Goal: Information Seeking & Learning: Find specific fact

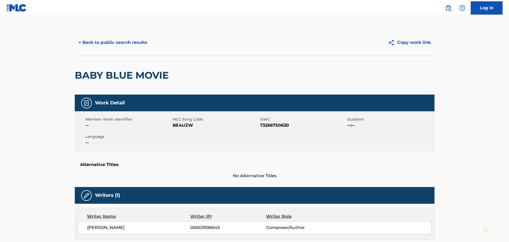
click at [98, 45] on button "< Back to public search results" at bounding box center [113, 42] width 76 height 13
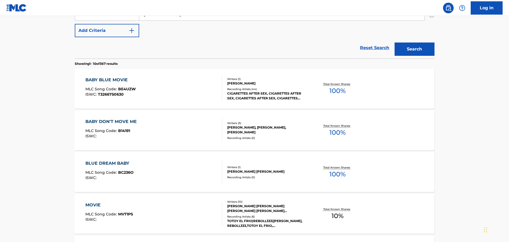
scroll to position [84, 0]
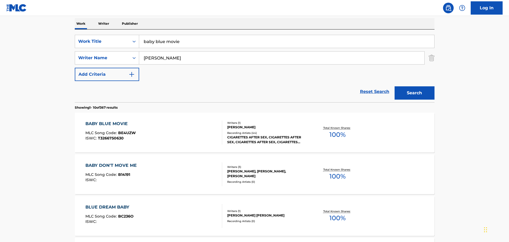
click at [429, 60] on img "Search Form" at bounding box center [432, 57] width 6 height 13
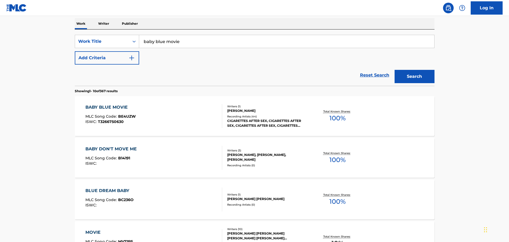
drag, startPoint x: 251, startPoint y: 42, endPoint x: 136, endPoint y: 32, distance: 115.3
click at [137, 33] on div "SearchWithCriteria46e66657-31cf-49f9-8177-a04b3285904f Work Title baby blue mov…" at bounding box center [255, 58] width 360 height 56
click at [395, 70] on button "Search" at bounding box center [415, 76] width 40 height 13
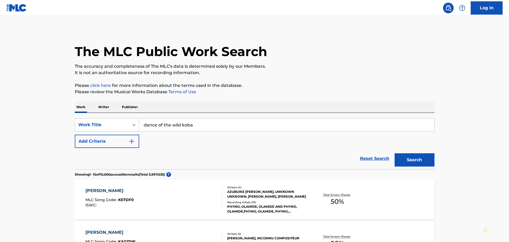
scroll to position [27, 0]
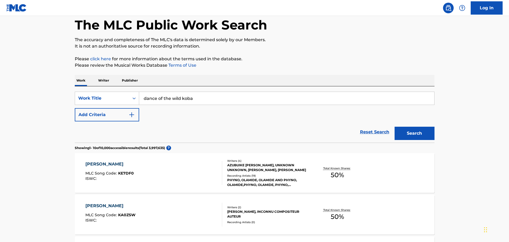
drag, startPoint x: 214, startPoint y: 92, endPoint x: 130, endPoint y: 91, distance: 83.8
click at [130, 91] on div "SearchWithCriteria46e66657-31cf-49f9-8177-a04b3285904f Work Title dance of the …" at bounding box center [255, 114] width 360 height 56
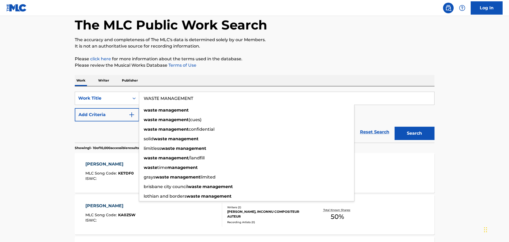
type input "WASTE MANAGEMENT"
click at [125, 109] on button "Add Criteria" at bounding box center [107, 114] width 64 height 13
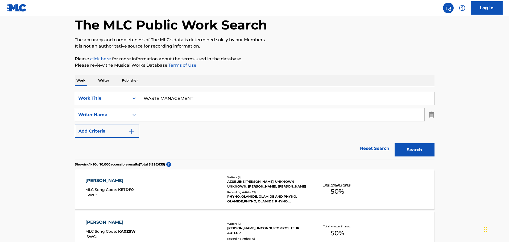
click at [190, 110] on input "Search Form" at bounding box center [281, 115] width 285 height 13
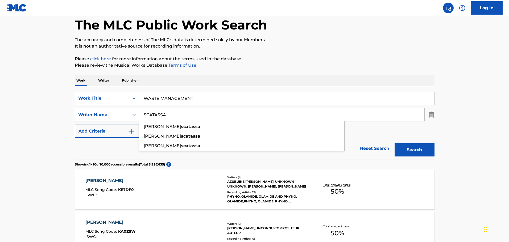
type input "SCATASSA"
click at [271, 49] on p "It is not an authoritative source for recording information." at bounding box center [255, 46] width 360 height 6
click at [414, 152] on button "Search" at bounding box center [415, 149] width 40 height 13
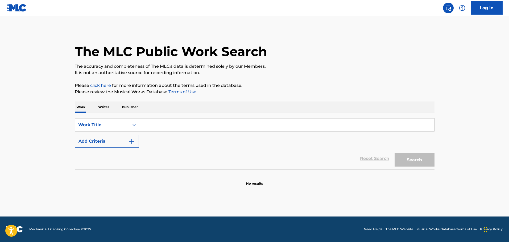
click at [149, 120] on input "Search Form" at bounding box center [286, 125] width 295 height 13
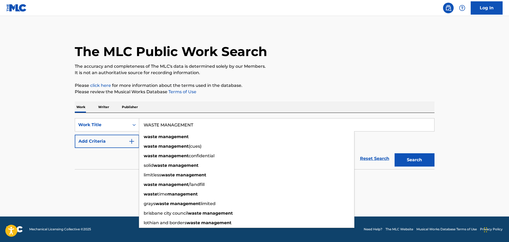
type input "WASTE MANAGEMENT"
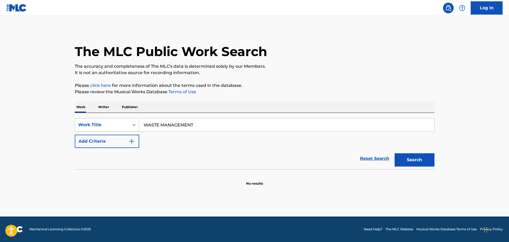
click at [128, 139] on button "Add Criteria" at bounding box center [107, 141] width 64 height 13
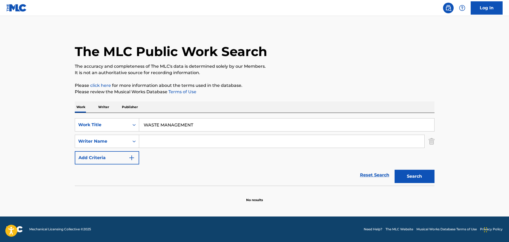
click at [166, 134] on div "SearchWithCriteria42fea0ec-d704-4182-a30b-ba4c7bbd2ec8 Work Title WASTE MANAGEM…" at bounding box center [255, 141] width 360 height 46
click at [167, 139] on input "Search Form" at bounding box center [281, 141] width 285 height 13
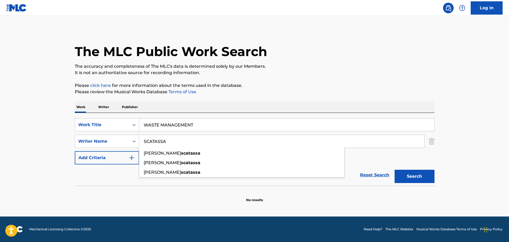
type input "SCATASSA"
click at [282, 90] on p "Please review the Musical Works Database Terms of Use" at bounding box center [255, 92] width 360 height 6
click at [427, 183] on button "Search" at bounding box center [415, 176] width 40 height 13
click at [428, 142] on div "SearchWithCriteriae83c49af-e054-4716-8745-80ef48d1be91 Writer Name [PERSON_NAME]" at bounding box center [255, 141] width 360 height 13
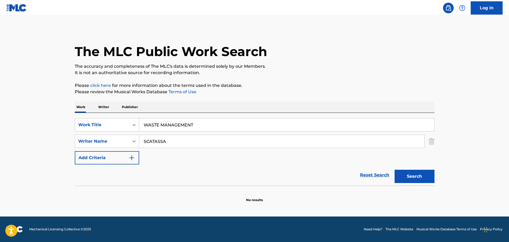
click at [432, 144] on img "Search Form" at bounding box center [432, 141] width 6 height 13
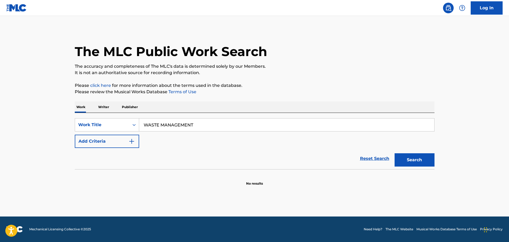
click at [420, 163] on button "Search" at bounding box center [415, 160] width 40 height 13
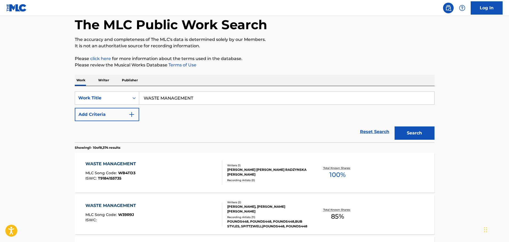
scroll to position [27, 0]
drag, startPoint x: 214, startPoint y: 103, endPoint x: 77, endPoint y: 94, distance: 137.9
click at [78, 94] on div "SearchWithCriteria42fea0ec-d704-4182-a30b-ba4c7bbd2ec8 Work Title WASTE MANAGEM…" at bounding box center [255, 98] width 360 height 13
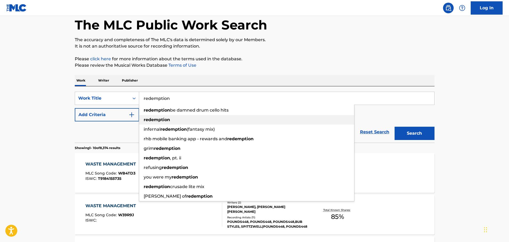
type input "redemption"
click at [182, 123] on div "redemption" at bounding box center [246, 120] width 215 height 10
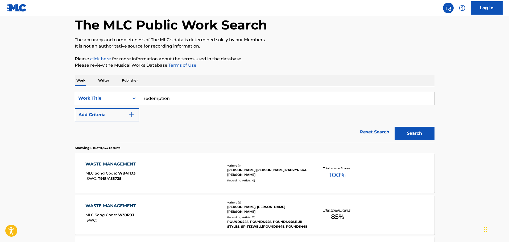
click at [123, 116] on button "Add Criteria" at bounding box center [107, 114] width 64 height 13
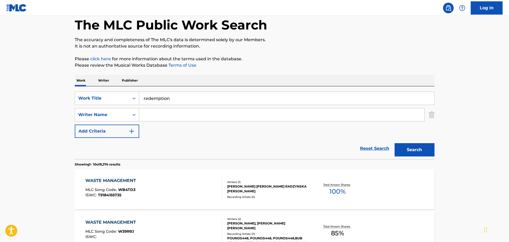
click at [150, 122] on div "SearchWithCriteria42fea0ec-d704-4182-a30b-ba4c7bbd2ec8 Work Title redemption Se…" at bounding box center [255, 115] width 360 height 46
click at [151, 117] on input "Search Form" at bounding box center [281, 115] width 285 height 13
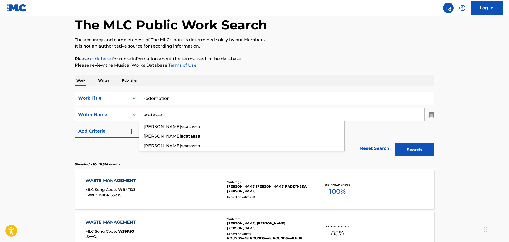
type input "scatassa"
click at [421, 150] on button "Search" at bounding box center [415, 149] width 40 height 13
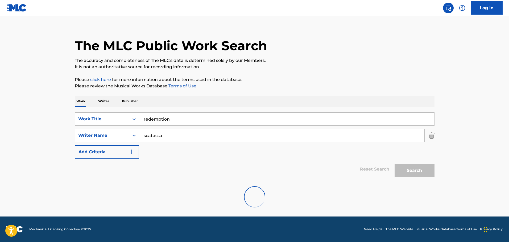
scroll to position [0, 0]
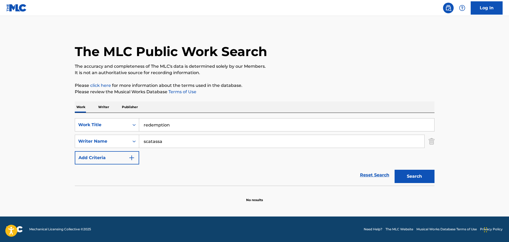
drag, startPoint x: 220, startPoint y: 122, endPoint x: 128, endPoint y: 105, distance: 93.7
click at [128, 105] on div "Work Writer Publisher SearchWithCriteria42fea0ec-d704-4182-a30b-ba4c7bbd2ec8 Wo…" at bounding box center [255, 152] width 360 height 101
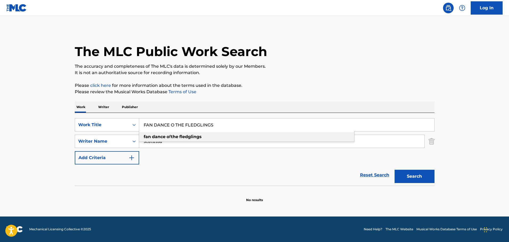
click at [162, 140] on div "fan dance o f the fledglings" at bounding box center [246, 137] width 215 height 10
type input "fan dance of the fledglings"
click at [428, 141] on div "SearchWithCriteriae83c49af-e054-4716-8745-80ef48d1be91 Writer Name scatassa" at bounding box center [255, 141] width 360 height 13
click at [431, 142] on img "Search Form" at bounding box center [432, 141] width 6 height 13
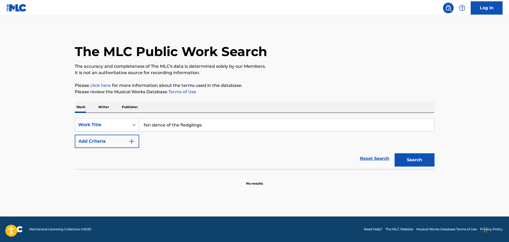
click at [426, 158] on button "Search" at bounding box center [415, 160] width 40 height 13
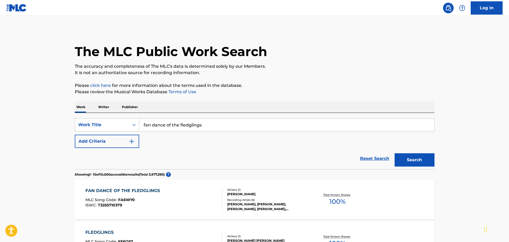
scroll to position [106, 0]
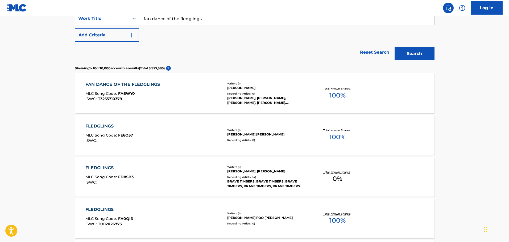
click at [184, 95] on div "FAN DANCE OF THE FLEDGLINGS MLC Song Code : FA6WY0 ISWC : T3255710379" at bounding box center [153, 93] width 137 height 24
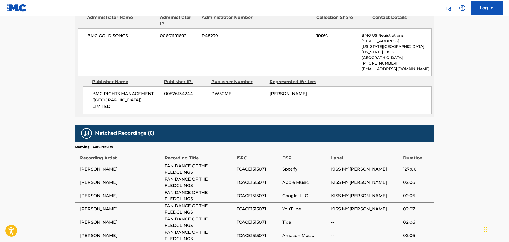
scroll to position [282, 0]
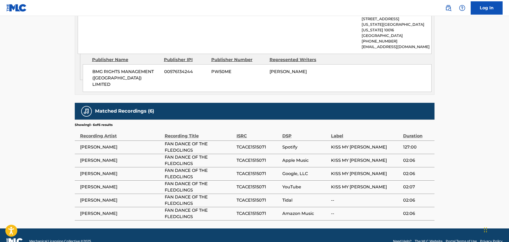
click at [238, 144] on span "TCACE1515071" at bounding box center [258, 147] width 43 height 6
copy span "TCACE1515071"
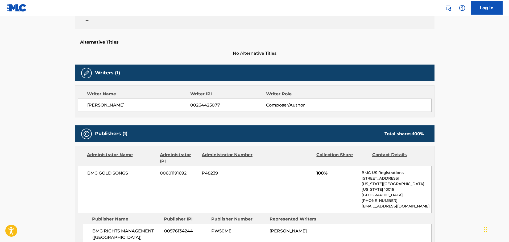
scroll to position [0, 0]
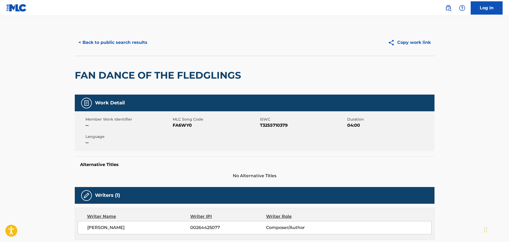
click at [293, 61] on div "FAN DANCE OF THE FLEDGLINGS" at bounding box center [255, 75] width 360 height 39
click at [93, 41] on button "< Back to public search results" at bounding box center [113, 42] width 76 height 13
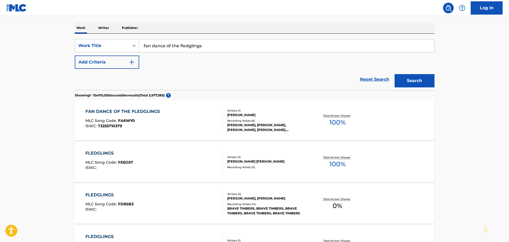
scroll to position [53, 0]
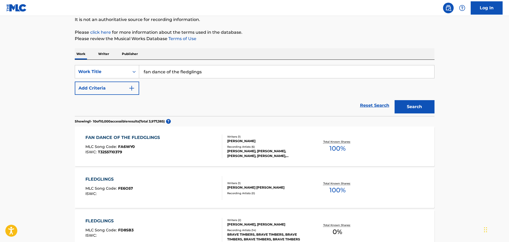
drag, startPoint x: 227, startPoint y: 65, endPoint x: 83, endPoint y: 63, distance: 143.7
click at [83, 63] on div "SearchWithCriteria42fea0ec-d704-4182-a30b-ba4c7bbd2ec8 Work Title fan dance of …" at bounding box center [255, 88] width 360 height 56
type input "interlude (waiting in the car)"
click at [395, 100] on button "Search" at bounding box center [415, 106] width 40 height 13
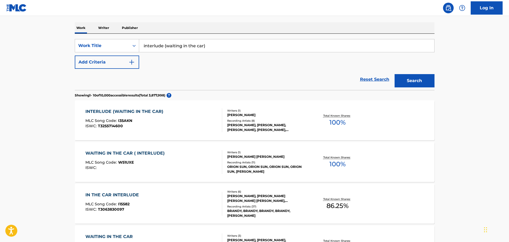
scroll to position [80, 0]
click at [195, 127] on div "INTERLUDE (WAITING IN THE CAR) MLC Song Code : I35AKN ISWC : T3255714600" at bounding box center [153, 120] width 137 height 24
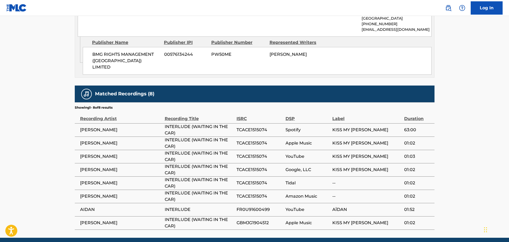
scroll to position [309, 0]
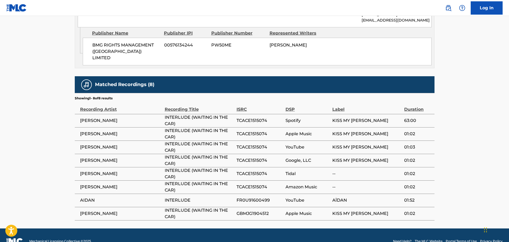
click at [245, 118] on span "TCACE1515074" at bounding box center [260, 121] width 46 height 6
copy span "TCACE1515074"
click at [262, 211] on span "GBMJG1904512" at bounding box center [260, 214] width 46 height 6
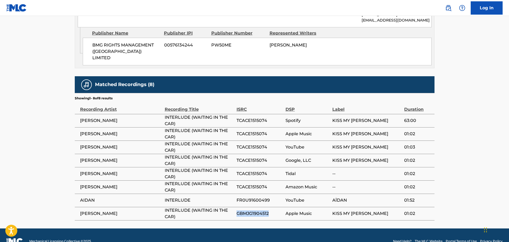
copy span "GBMJG1904512"
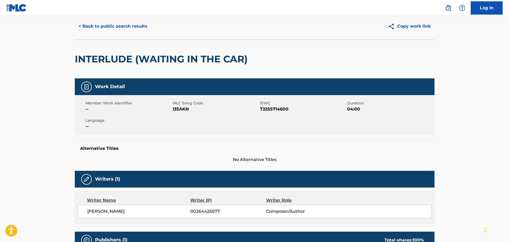
click at [124, 28] on button "< Back to public search results" at bounding box center [113, 26] width 76 height 13
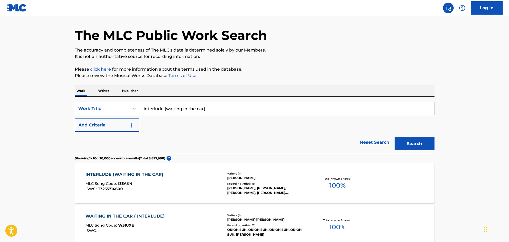
scroll to position [80, 0]
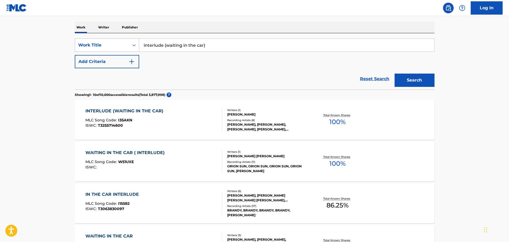
drag, startPoint x: 232, startPoint y: 50, endPoint x: 131, endPoint y: 49, distance: 101.1
click at [130, 49] on div "SearchWithCriteria42fea0ec-d704-4182-a30b-ba4c7bbd2ec8 Work Title interlude (wa…" at bounding box center [255, 45] width 360 height 13
click at [160, 55] on strong "lustful" at bounding box center [159, 57] width 14 height 5
type input "the lustful mime"
click at [410, 77] on button "Search" at bounding box center [415, 80] width 40 height 13
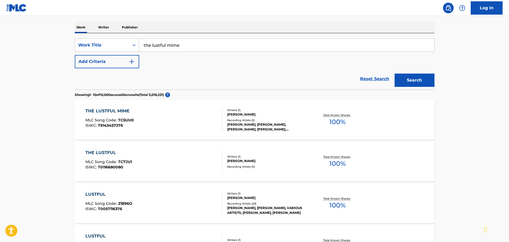
click at [176, 114] on div "THE LUSTFUL MIME MLC Song Code : TC5UU0 ISWC : T9143457276" at bounding box center [153, 120] width 137 height 24
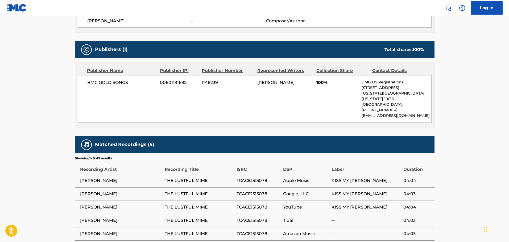
scroll to position [234, 0]
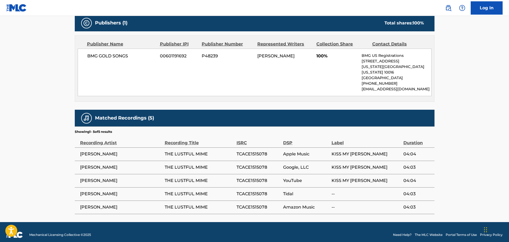
click at [252, 151] on span "TCACE1515078" at bounding box center [259, 154] width 44 height 6
copy span "TCACE1515078"
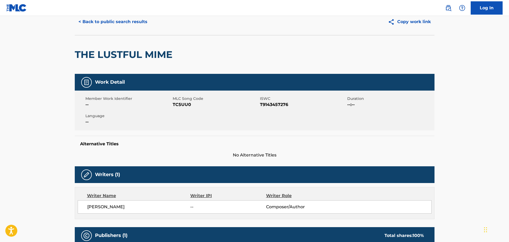
scroll to position [0, 0]
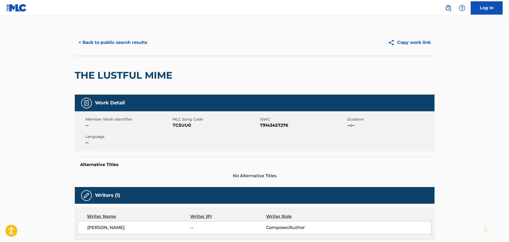
click at [143, 43] on button "< Back to public search results" at bounding box center [113, 42] width 76 height 13
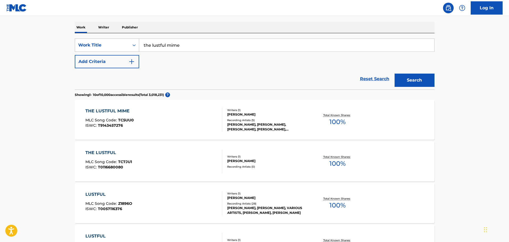
drag, startPoint x: 199, startPoint y: 44, endPoint x: 111, endPoint y: 44, distance: 88.3
click at [111, 44] on div "SearchWithCriteria42fea0ec-d704-4182-a30b-ba4c7bbd2ec8 Work Title the lustful m…" at bounding box center [255, 45] width 360 height 13
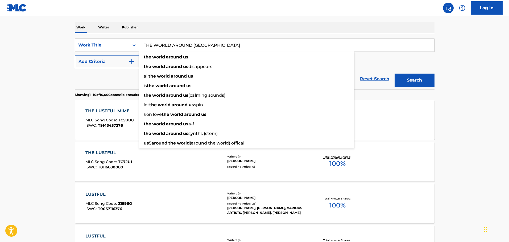
type input "THE WORLD AROUND US"
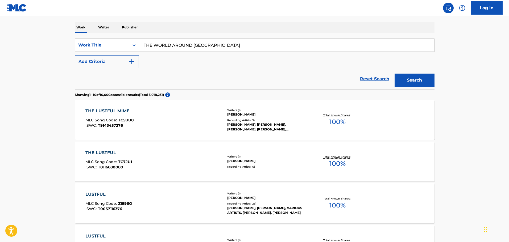
click at [97, 60] on button "Add Criteria" at bounding box center [107, 61] width 64 height 13
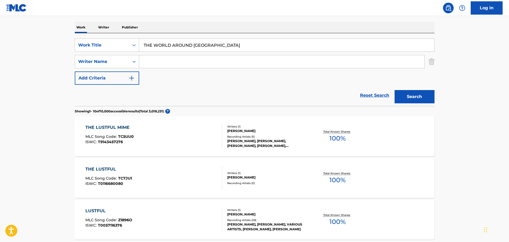
click at [160, 56] on input "Search Form" at bounding box center [281, 61] width 285 height 13
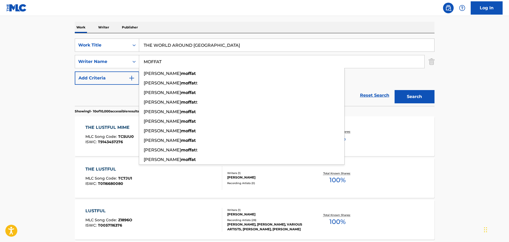
type input "MOFFAT"
click at [395, 90] on button "Search" at bounding box center [415, 96] width 40 height 13
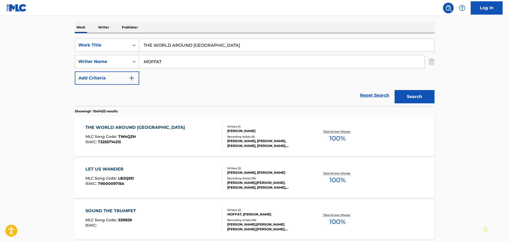
click at [179, 128] on div "THE WORLD AROUND US MLC Song Code : TW4QZH ISWC : T3255714213" at bounding box center [153, 137] width 137 height 24
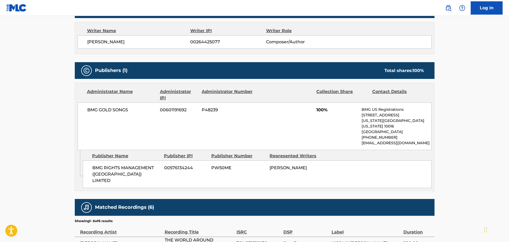
scroll to position [282, 0]
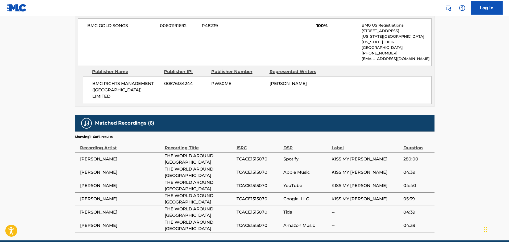
click at [243, 156] on span "TCACE1515070" at bounding box center [259, 159] width 44 height 6
copy span "TCACE1515070"
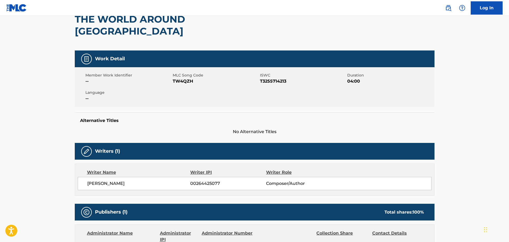
scroll to position [0, 0]
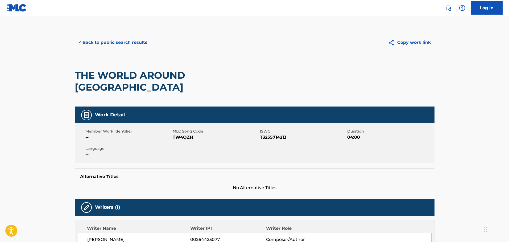
click at [139, 47] on button "< Back to public search results" at bounding box center [113, 42] width 76 height 13
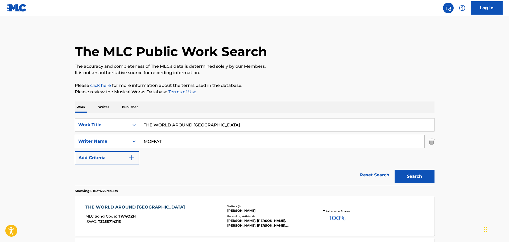
scroll to position [80, 0]
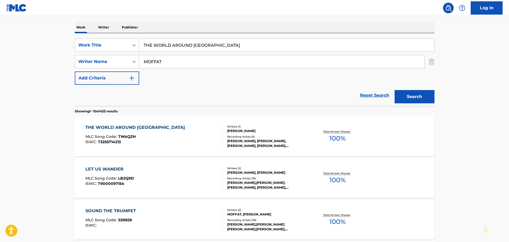
drag, startPoint x: 245, startPoint y: 37, endPoint x: 119, endPoint y: 36, distance: 125.6
click at [119, 36] on div "SearchWithCriteria42fea0ec-d704-4182-a30b-ba4c7bbd2ec8 Work Title THE WORLD ARO…" at bounding box center [255, 69] width 360 height 73
drag, startPoint x: 207, startPoint y: 46, endPoint x: 111, endPoint y: 52, distance: 96.0
click at [110, 52] on div "SearchWithCriteria42fea0ec-d704-4182-a30b-ba4c7bbd2ec8 Work Title THE WORLD ARO…" at bounding box center [255, 62] width 360 height 46
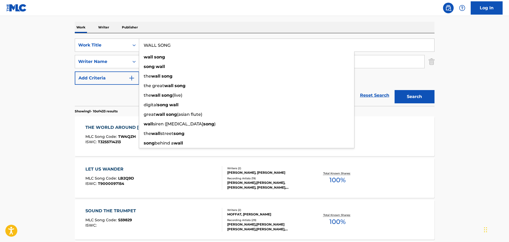
type input "WALL SONG"
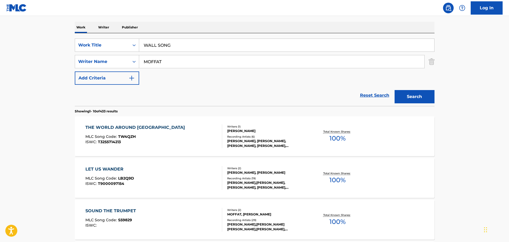
click at [419, 106] on section "Showing 1 - 10 of 433 results" at bounding box center [255, 110] width 360 height 8
click at [418, 99] on button "Search" at bounding box center [415, 96] width 40 height 13
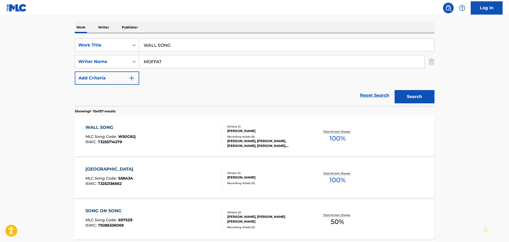
scroll to position [160, 0]
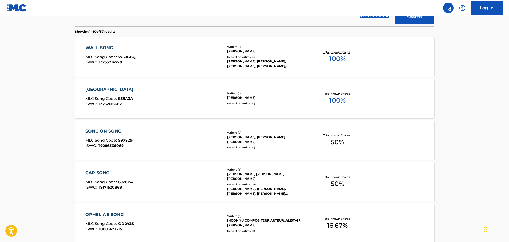
click at [195, 58] on div "WALL SONG MLC Song Code : W50G6Q ISWC : T3255714279" at bounding box center [153, 57] width 137 height 24
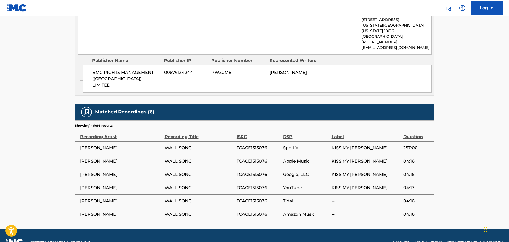
scroll to position [282, 0]
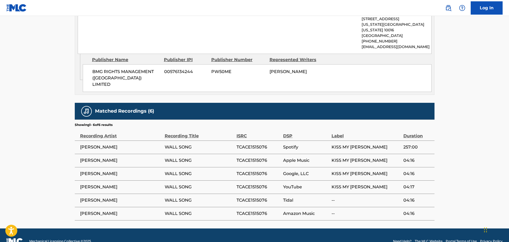
click at [241, 144] on span "TCACE1515076" at bounding box center [259, 147] width 44 height 6
copy span "TCACE1515076"
click at [155, 120] on section "Showing 1 - 6 of 6 results" at bounding box center [255, 124] width 360 height 8
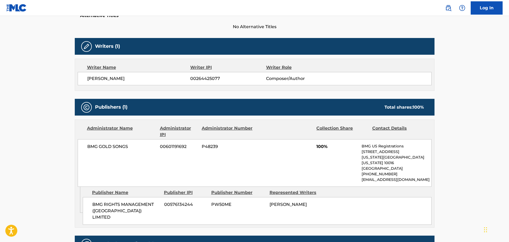
scroll to position [0, 0]
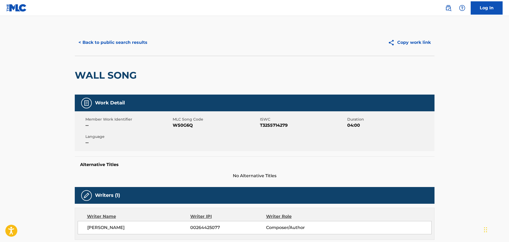
click at [123, 43] on button "< Back to public search results" at bounding box center [113, 42] width 76 height 13
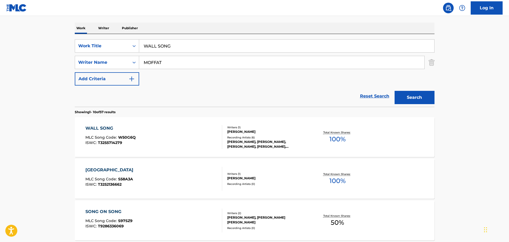
scroll to position [57, 0]
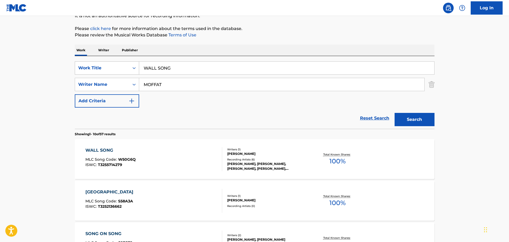
drag, startPoint x: 201, startPoint y: 67, endPoint x: 111, endPoint y: 67, distance: 90.2
click at [112, 67] on div "SearchWithCriteria42fea0ec-d704-4182-a30b-ba4c7bbd2ec8 Work Title WALL SONG" at bounding box center [255, 67] width 360 height 13
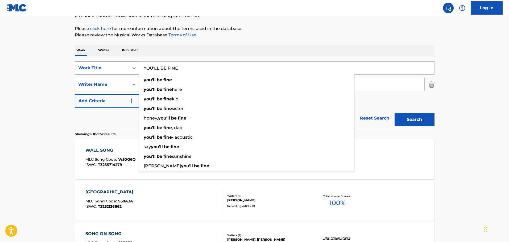
type input "YOU'LL BE FINE"
click at [395, 113] on button "Search" at bounding box center [415, 119] width 40 height 13
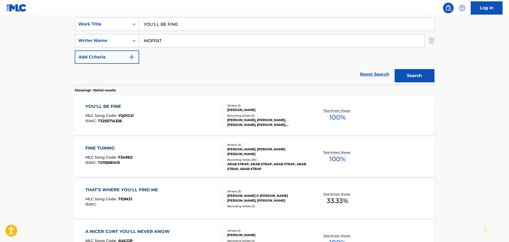
scroll to position [110, 0]
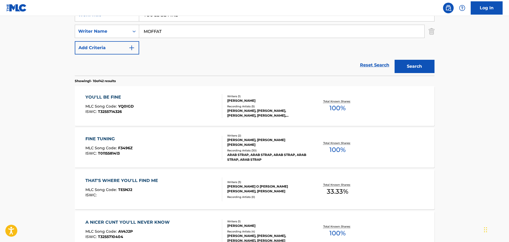
click at [190, 101] on div "YOU'LL BE FINE MLC Song Code : YQ0IGD ISWC : T3255714326" at bounding box center [153, 106] width 137 height 24
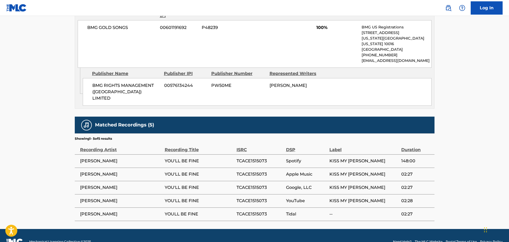
scroll to position [269, 0]
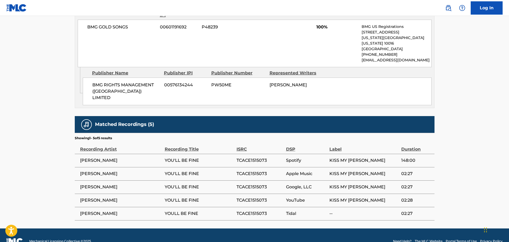
click at [244, 158] on span "TCACE1515073" at bounding box center [260, 161] width 47 height 6
copy span "TCACE1515073"
